Goal: Task Accomplishment & Management: Manage account settings

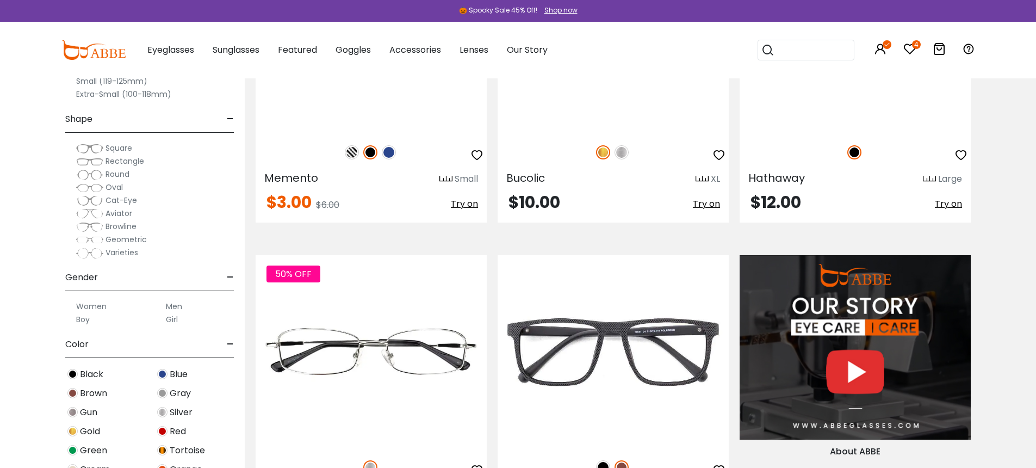
click at [229, 121] on span "-" at bounding box center [230, 119] width 7 height 26
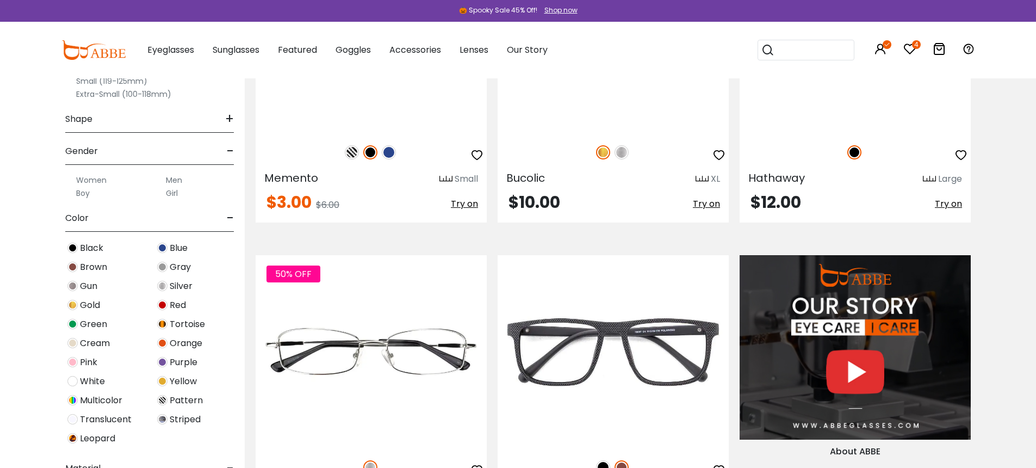
click at [230, 121] on span "+" at bounding box center [229, 119] width 9 height 26
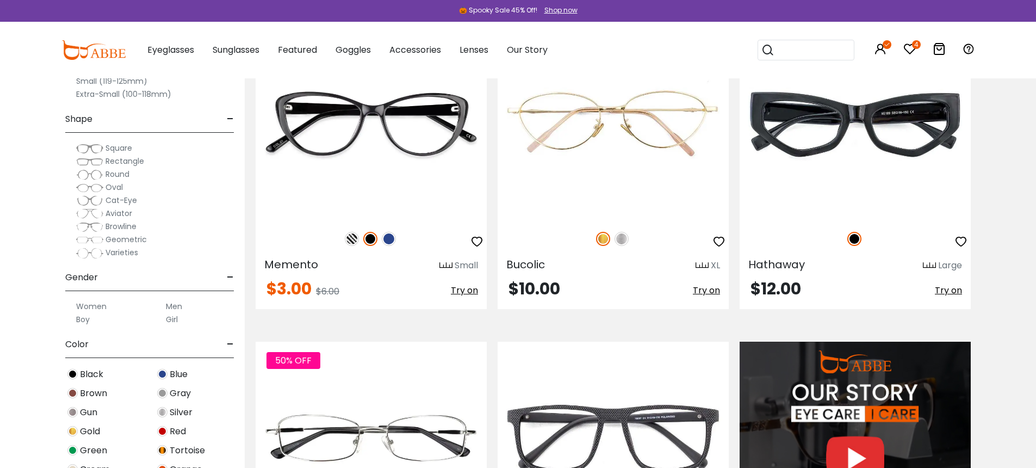
click at [54, 98] on div "Size - Extra-Large (141+mm) Large (133-140mm) Medium (126-132mm) Small (119-125…" at bounding box center [122, 226] width 245 height 484
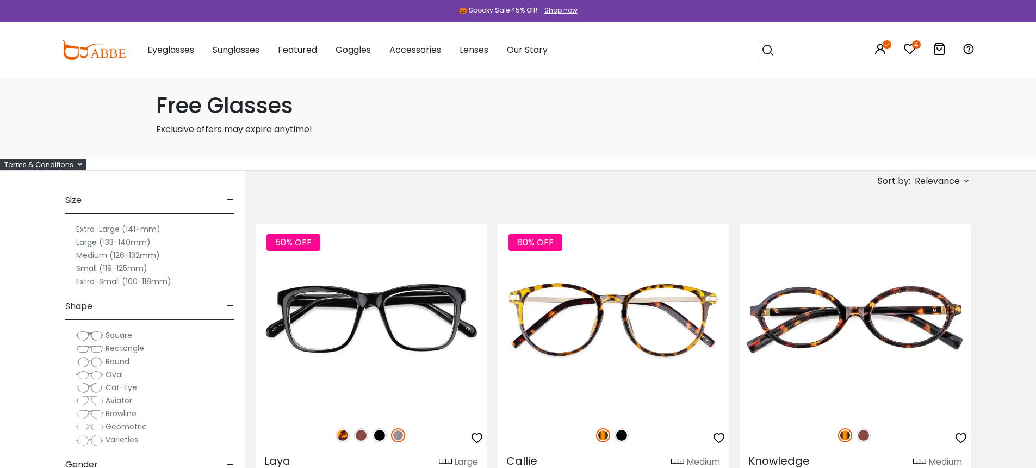
click at [106, 249] on label "Large (133-140mm)" at bounding box center [113, 242] width 75 height 13
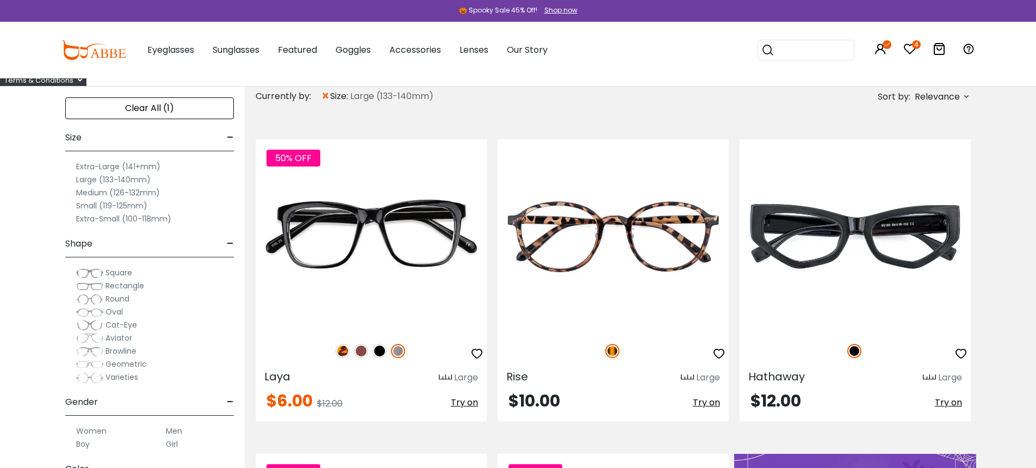
scroll to position [138, 0]
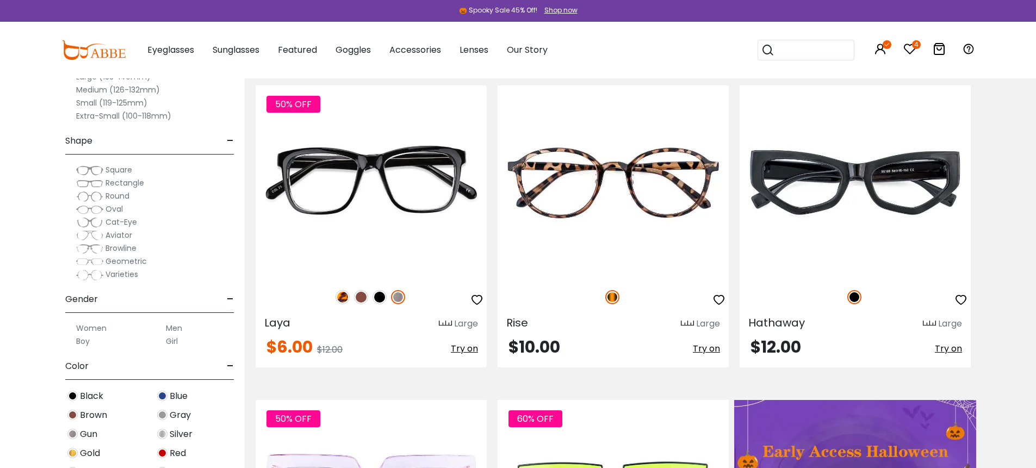
click at [880, 50] on icon at bounding box center [880, 48] width 13 height 13
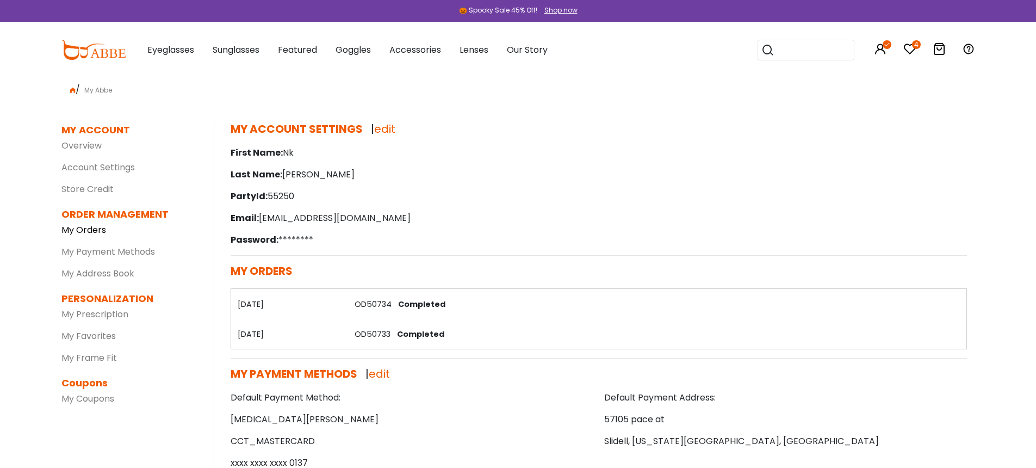
drag, startPoint x: 0, startPoint y: 0, endPoint x: 105, endPoint y: 260, distance: 280.4
click at [105, 236] on link "My Orders" at bounding box center [83, 230] width 45 height 13
